Goal: Information Seeking & Learning: Learn about a topic

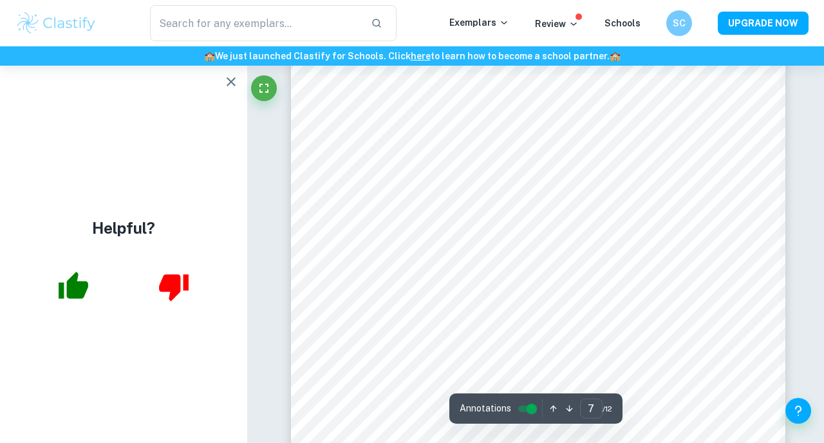
scroll to position [4442, 0]
click at [262, 84] on icon "Fullscreen" at bounding box center [266, 88] width 9 height 9
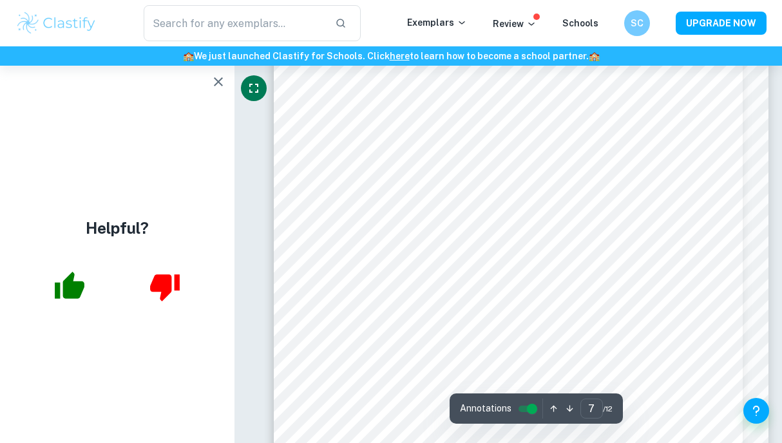
scroll to position [4372, 0]
click at [252, 95] on icon "Fullscreen" at bounding box center [253, 87] width 15 height 15
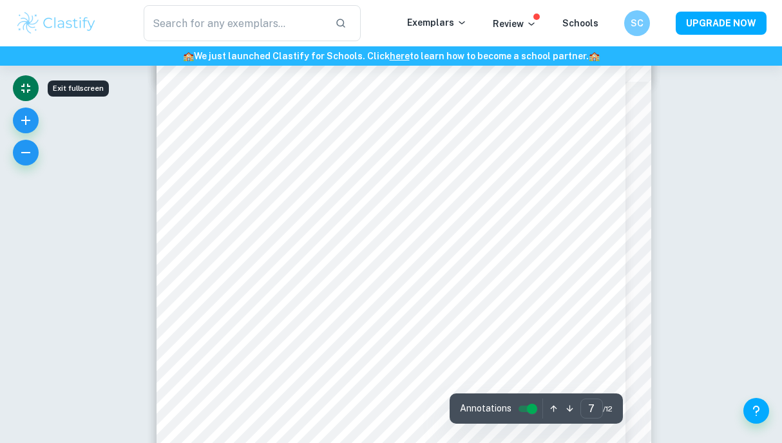
scroll to position [4208, 0]
